Goal: Communication & Community: Answer question/provide support

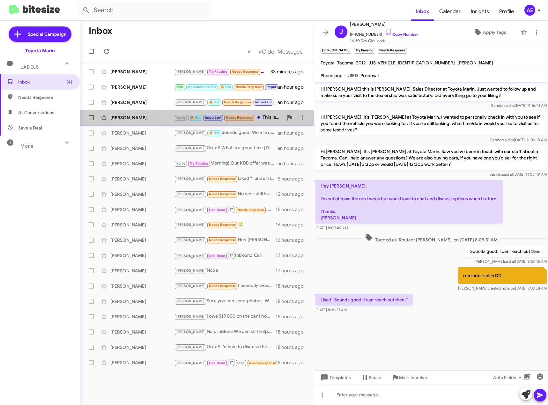
click at [280, 118] on div "Kunle 🔥 Hot Important Needs Response This is without traffic" at bounding box center [228, 117] width 109 height 7
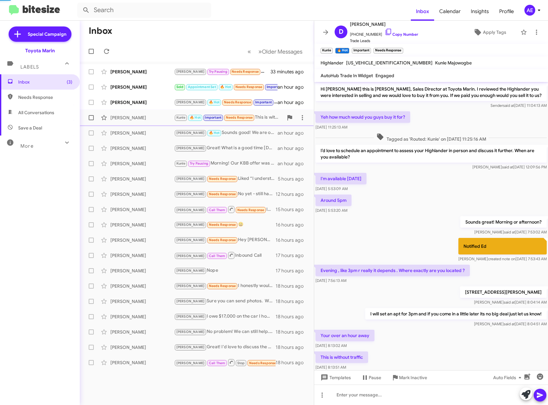
scroll to position [52, 0]
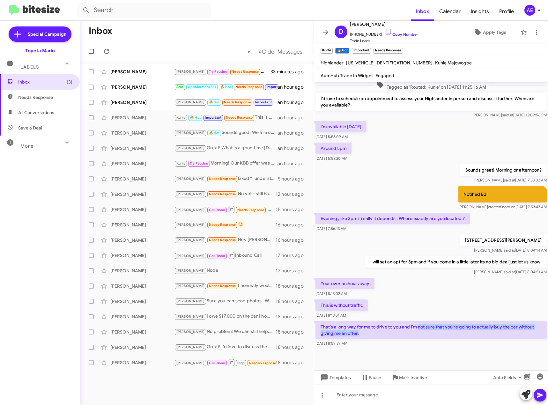
drag, startPoint x: 418, startPoint y: 327, endPoint x: 507, endPoint y: 333, distance: 88.8
click at [507, 333] on p "That's a long way for me to drive to you and I'm not sure that you're going to …" at bounding box center [430, 330] width 231 height 18
click at [507, 336] on p "That's a long way for me to drive to you and I'm not sure that you're going to …" at bounding box center [430, 330] width 231 height 18
click at [352, 394] on div at bounding box center [431, 395] width 234 height 20
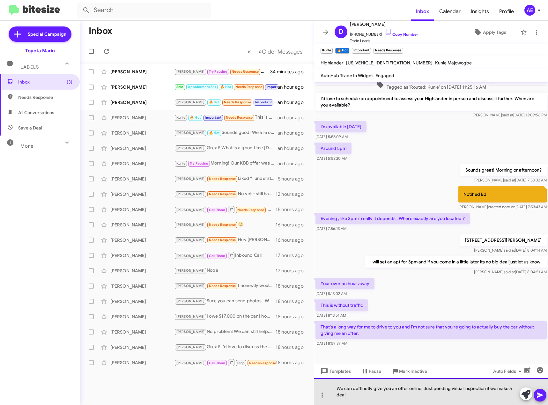
click at [367, 390] on div "We can deffinetly give you an offer online. Just pending visual inspection if w…" at bounding box center [431, 391] width 234 height 27
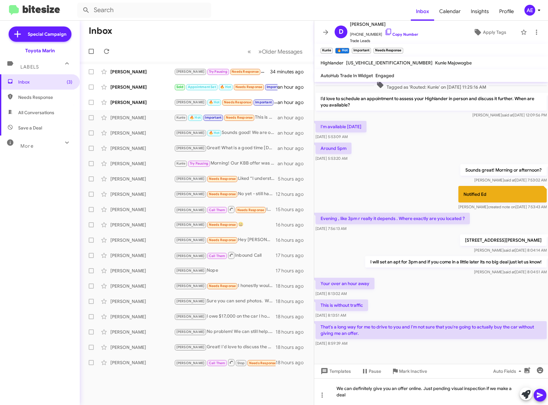
click at [540, 398] on icon at bounding box center [540, 395] width 8 height 8
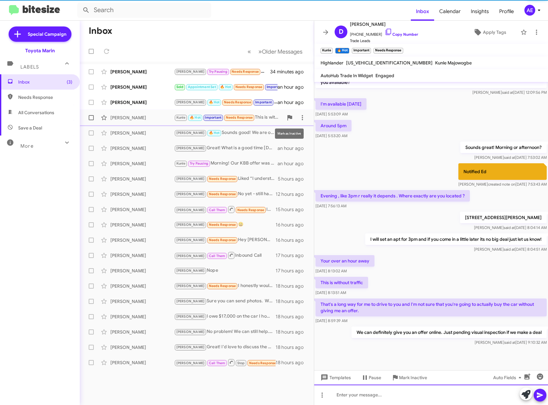
scroll to position [75, 0]
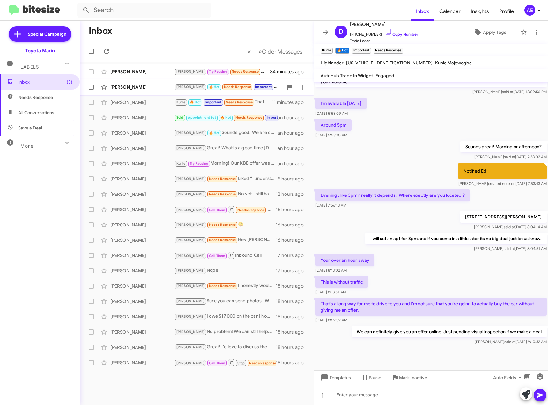
click at [269, 87] on div "[PERSON_NAME] 🔥 Hot Needs Response Important [DATE] or [DATE] around 1pm" at bounding box center [228, 86] width 109 height 7
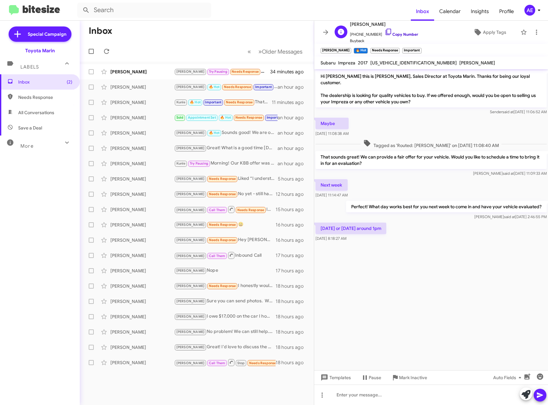
click at [385, 32] on icon at bounding box center [389, 32] width 8 height 8
click at [404, 243] on div at bounding box center [431, 248] width 234 height 11
click at [373, 397] on div at bounding box center [431, 395] width 234 height 20
click at [539, 397] on icon at bounding box center [540, 394] width 6 height 5
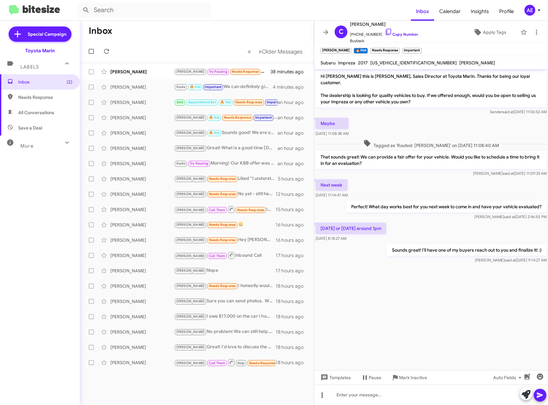
click at [321, 395] on icon at bounding box center [322, 395] width 8 height 8
click at [338, 377] on button "note" at bounding box center [336, 378] width 40 height 15
click at [394, 392] on div at bounding box center [431, 395] width 234 height 20
click at [539, 395] on icon at bounding box center [540, 394] width 6 height 5
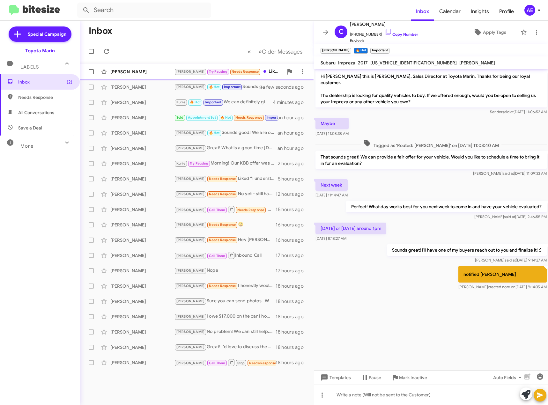
click at [267, 72] on div "[PERSON_NAME] Pausing Needs Response Liked “Sounds good! I can reach out then!”" at bounding box center [228, 71] width 109 height 7
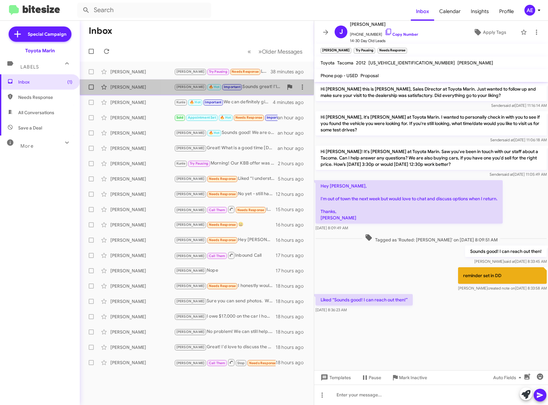
click at [249, 87] on div "[PERSON_NAME] 🔥 Hot Important Sounds great! I'll have one of my buyers reach ou…" at bounding box center [228, 86] width 109 height 7
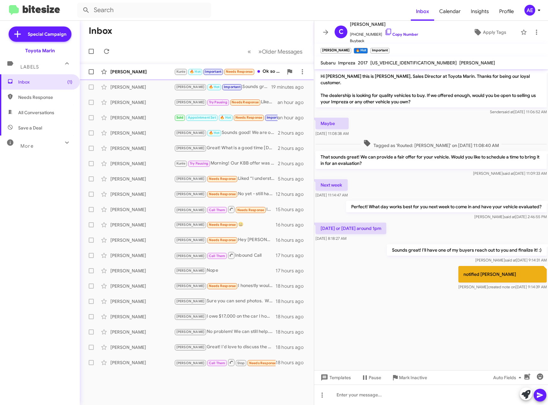
click at [147, 67] on div "[PERSON_NAME] [PERSON_NAME] 🔥 Hot Important Needs Response Ok so what is a numb…" at bounding box center [197, 71] width 224 height 13
